Goal: Task Accomplishment & Management: Manage account settings

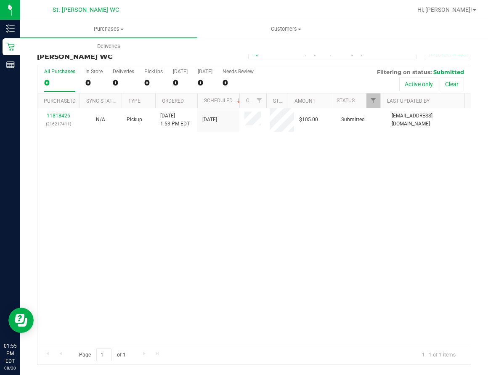
click at [244, 230] on div "11818426 (316217411) N/A Pickup 8/20/2025 1:53 PM EDT 8/20/2025 $105.00 Submitt…" at bounding box center [253, 226] width 433 height 236
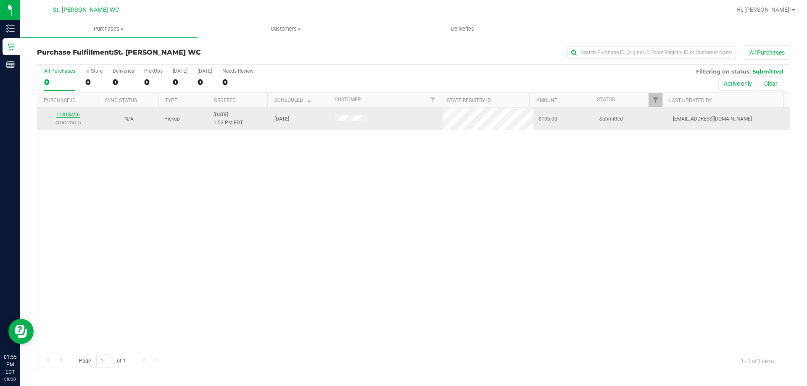
click at [64, 114] on link "11818426" at bounding box center [68, 115] width 24 height 6
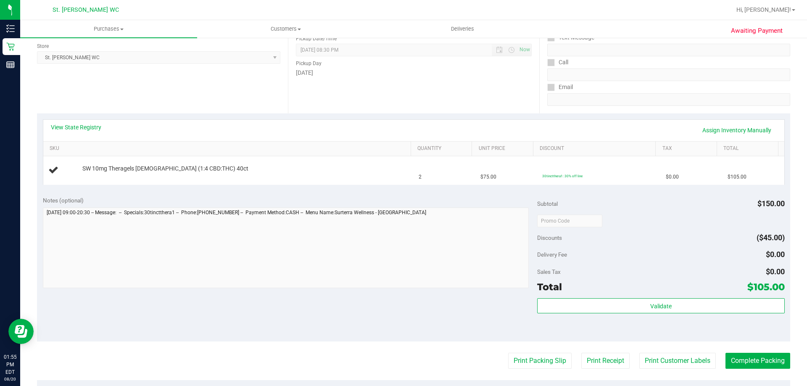
scroll to position [126, 0]
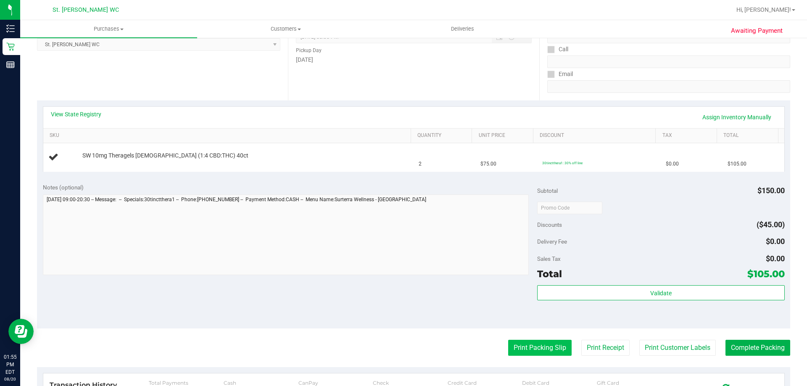
click at [487, 346] on button "Print Packing Slip" at bounding box center [540, 348] width 64 height 16
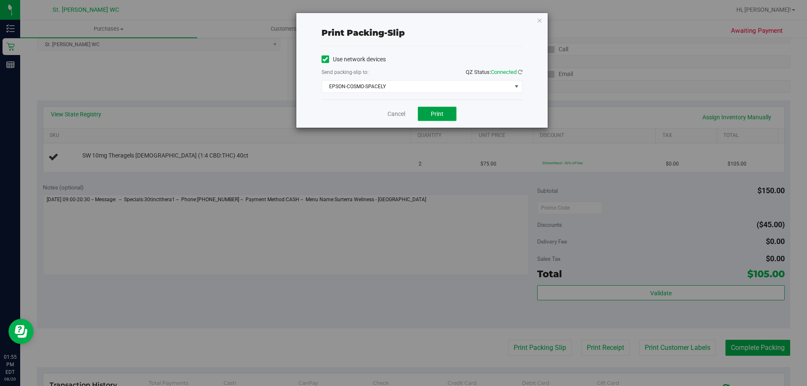
click at [443, 115] on span "Print" at bounding box center [437, 114] width 13 height 7
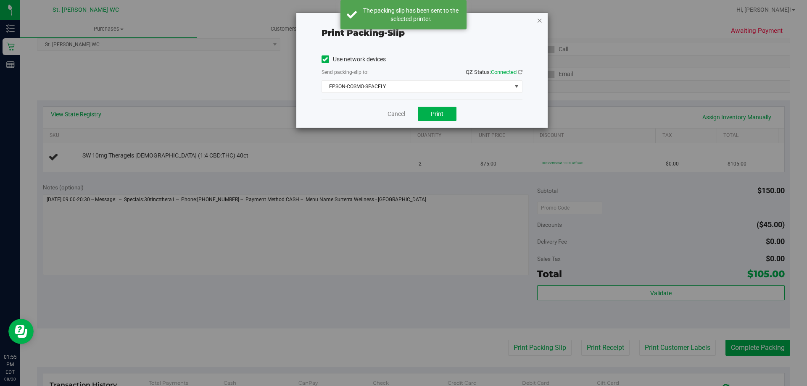
click at [487, 20] on icon "button" at bounding box center [540, 20] width 6 height 10
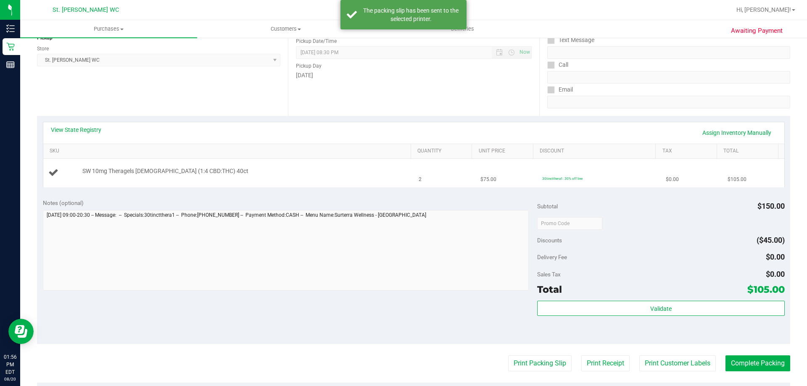
scroll to position [84, 0]
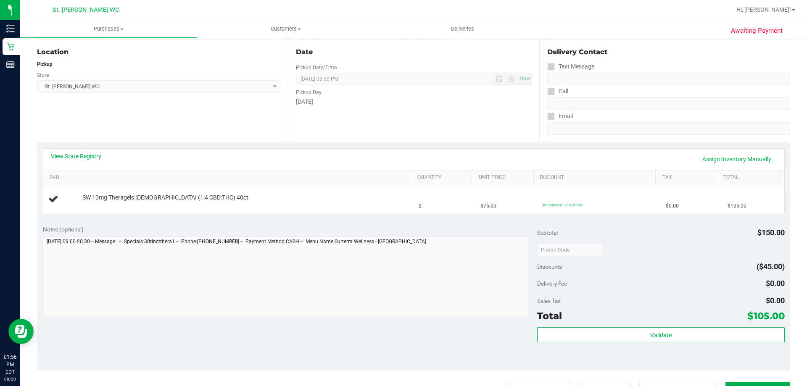
click at [487, 374] on button "Print Packing Slip" at bounding box center [540, 390] width 64 height 16
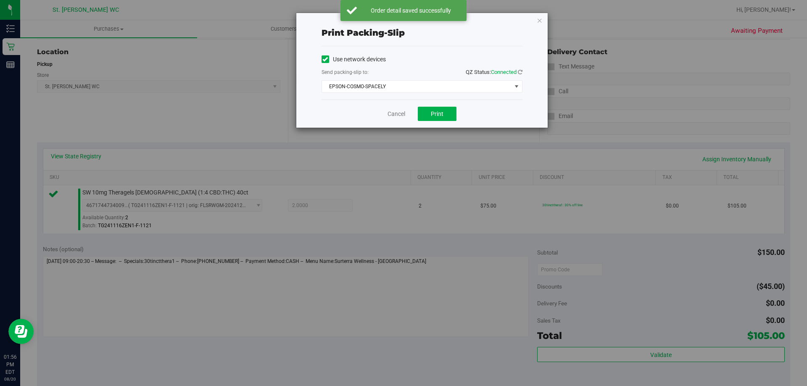
click at [487, 19] on div "Print packing-slip Use network devices Send packing-slip to: QZ Status: Connect…" at bounding box center [421, 70] width 251 height 115
click at [487, 19] on icon "button" at bounding box center [540, 20] width 6 height 10
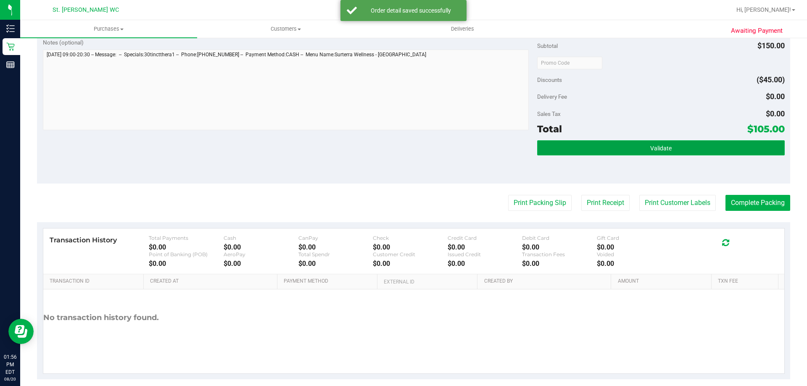
click at [487, 153] on button "Validate" at bounding box center [660, 147] width 247 height 15
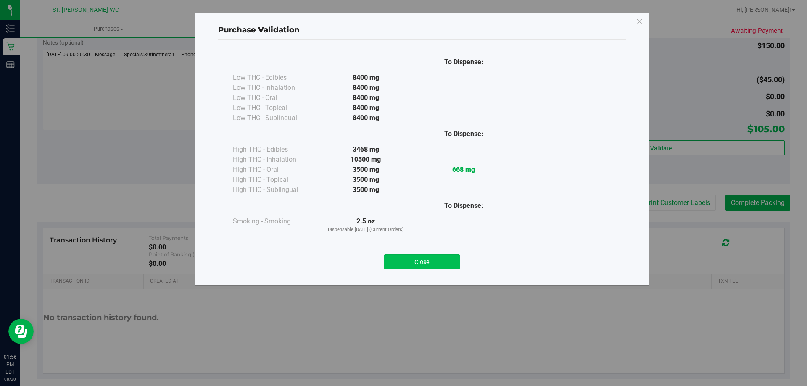
click at [415, 265] on button "Close" at bounding box center [422, 261] width 77 height 15
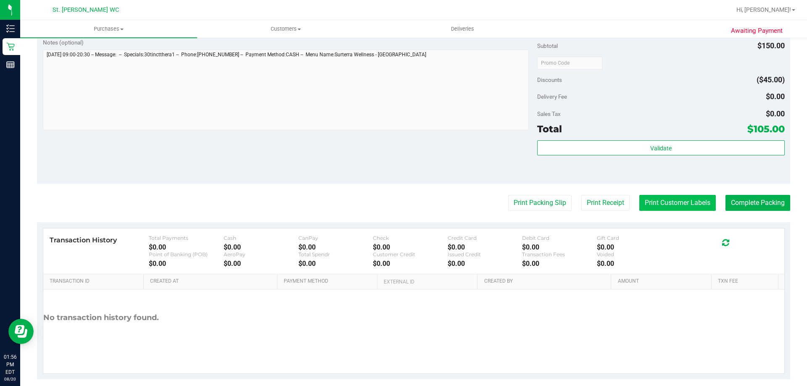
click at [487, 198] on button "Print Customer Labels" at bounding box center [678, 203] width 77 height 16
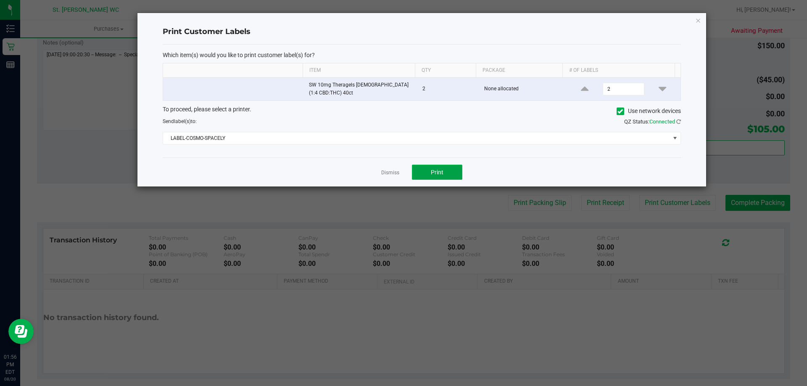
click at [444, 165] on button "Print" at bounding box center [437, 172] width 50 height 15
click at [487, 21] on icon "button" at bounding box center [699, 20] width 6 height 10
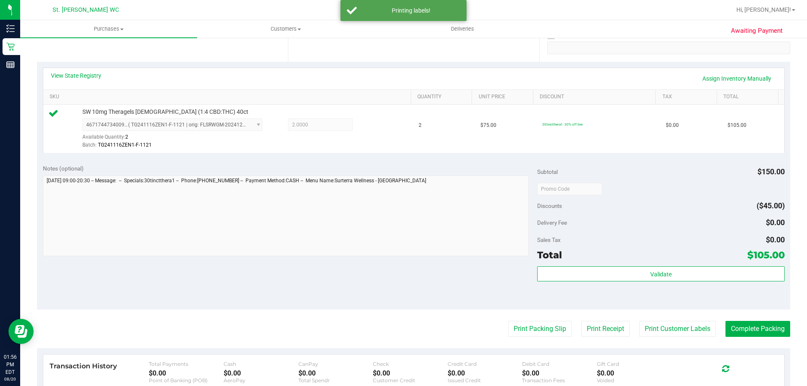
scroll to position [249, 0]
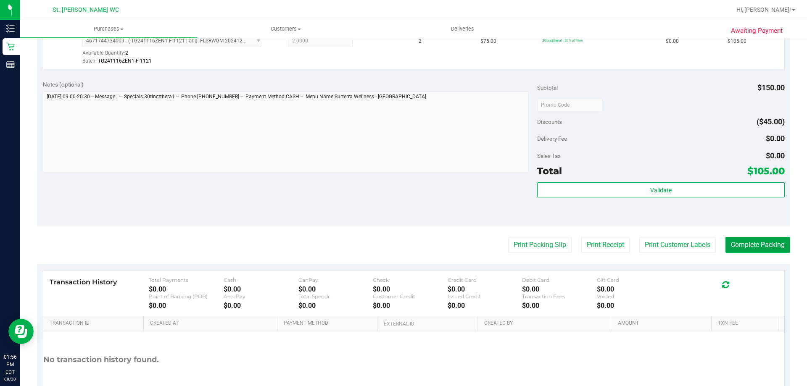
click at [487, 244] on button "Complete Packing" at bounding box center [758, 245] width 65 height 16
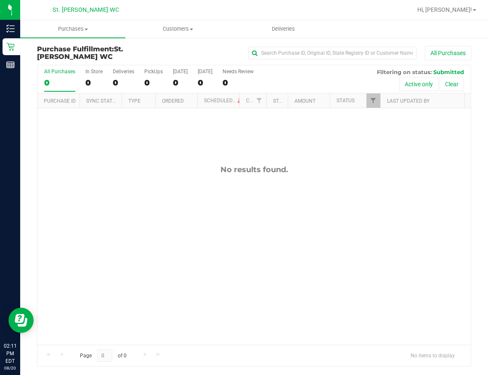
click at [227, 202] on div "No results found." at bounding box center [253, 254] width 433 height 293
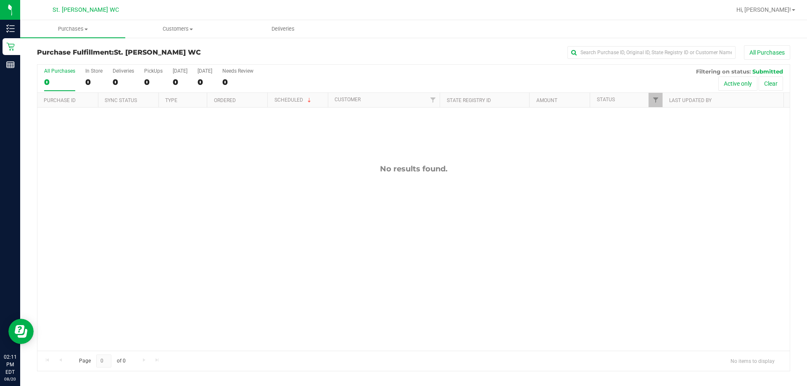
click at [332, 283] on div "No results found." at bounding box center [413, 258] width 753 height 300
click at [191, 187] on div "No results found." at bounding box center [413, 258] width 753 height 300
